Goal: Information Seeking & Learning: Learn about a topic

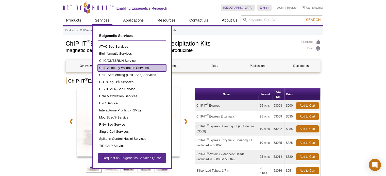
click at [114, 67] on link "ChIP Antibody Validation Services" at bounding box center [132, 67] width 68 height 7
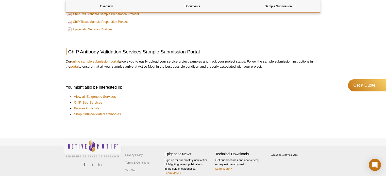
scroll to position [203, 0]
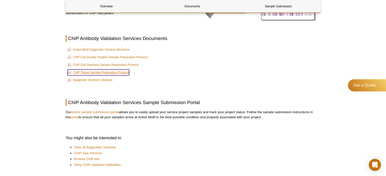
click at [103, 72] on link "ChIP Tissue Sample Preparation Protocol" at bounding box center [98, 72] width 62 height 6
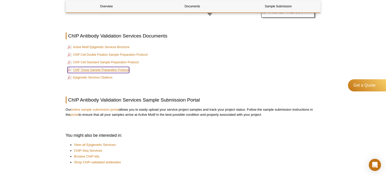
scroll to position [195, 0]
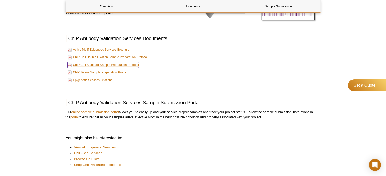
click at [94, 63] on link "ChIP Cell Standard Sample Preparation Protocol" at bounding box center [102, 65] width 71 height 6
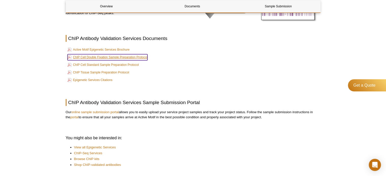
click at [104, 57] on link "ChIP Cell Double Fixation Sample Preparation Protocol" at bounding box center [107, 57] width 80 height 6
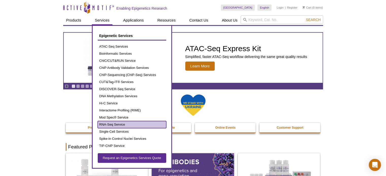
click at [119, 124] on link "RNA-Seq Service" at bounding box center [132, 124] width 68 height 7
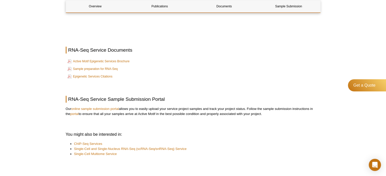
scroll to position [507, 0]
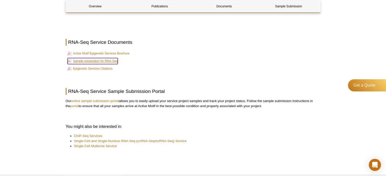
click at [111, 62] on link "Sample preparation for RNA-Seq" at bounding box center [92, 61] width 50 height 6
